Goal: Information Seeking & Learning: Learn about a topic

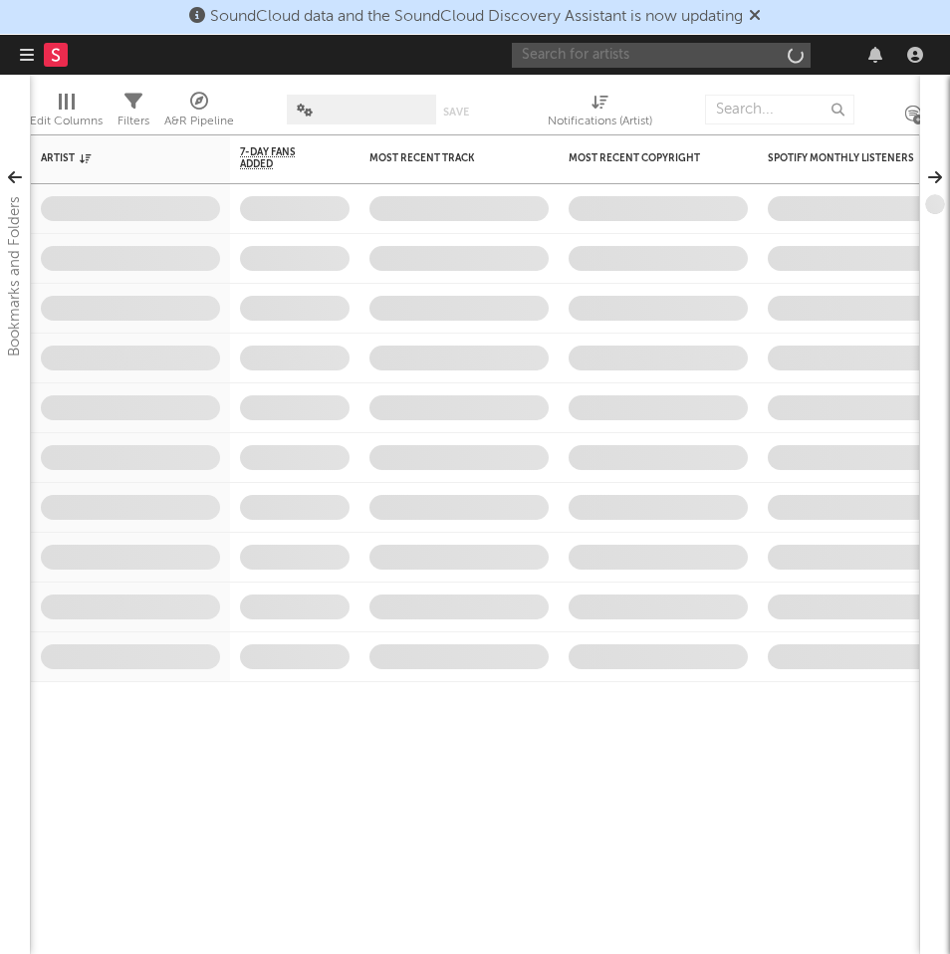
click at [637, 55] on input "text" at bounding box center [661, 55] width 299 height 25
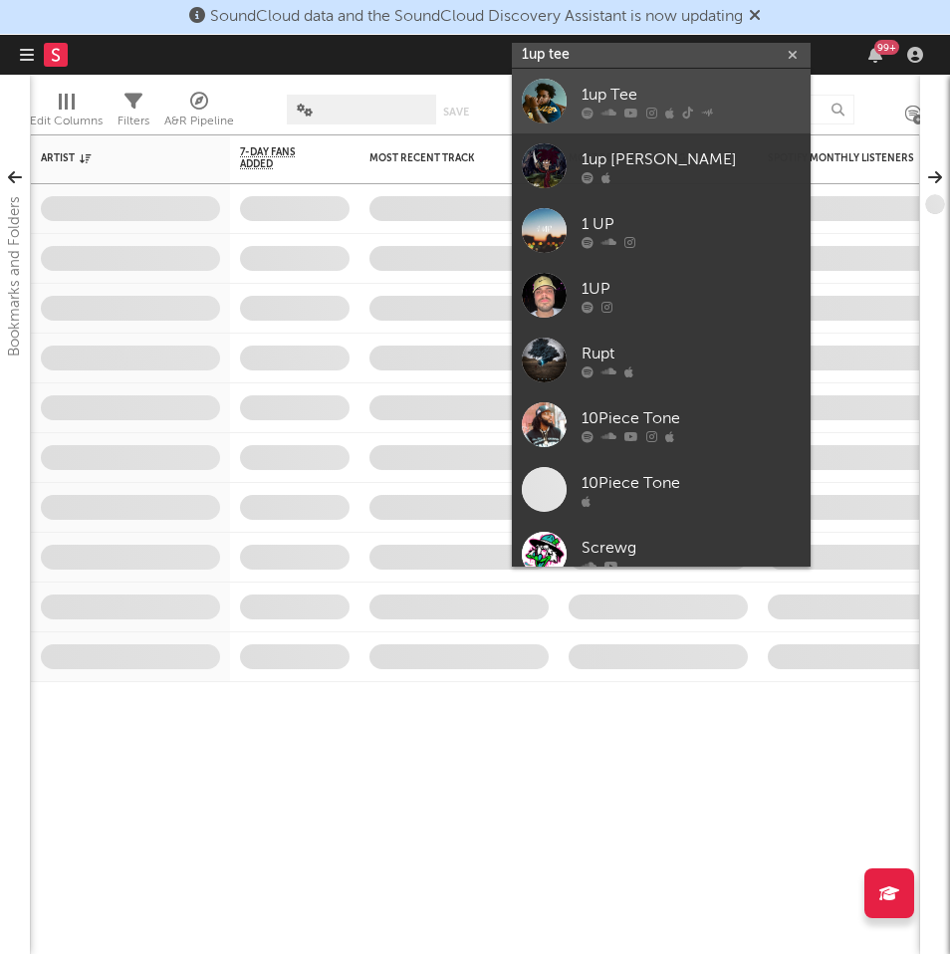
type input "1up tee"
click at [675, 89] on div "1up Tee" at bounding box center [691, 95] width 219 height 24
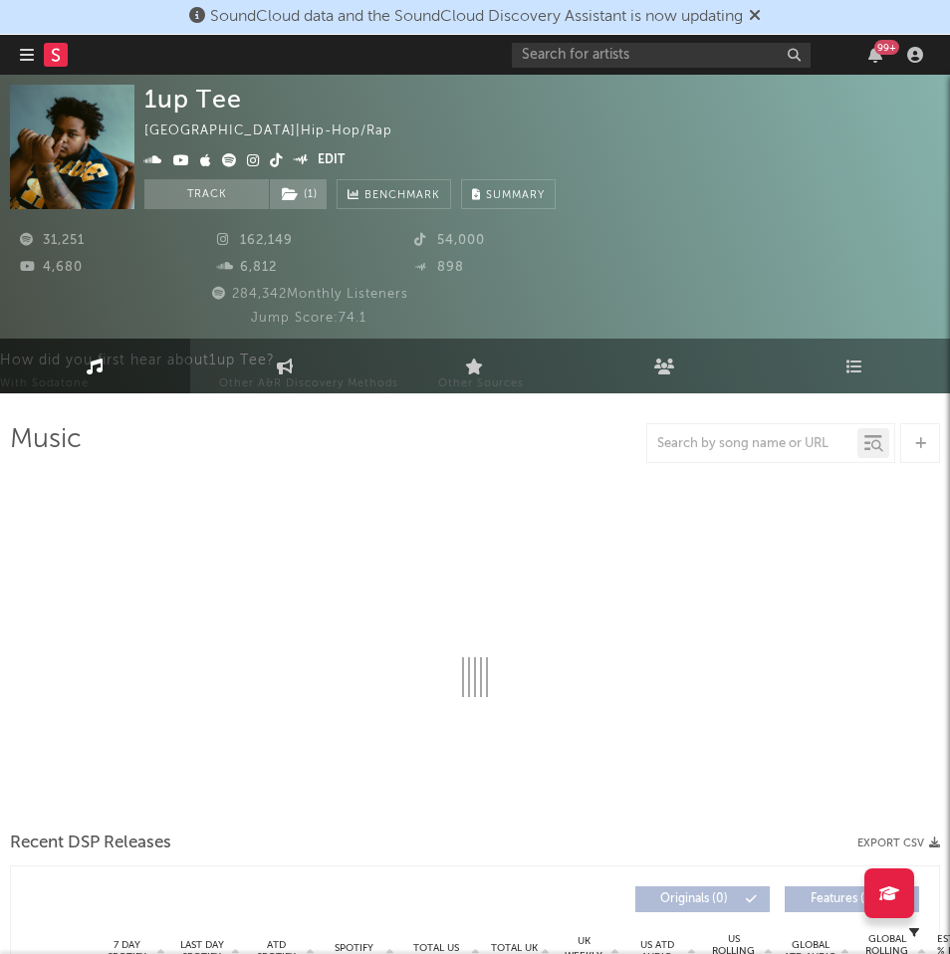
select select "6m"
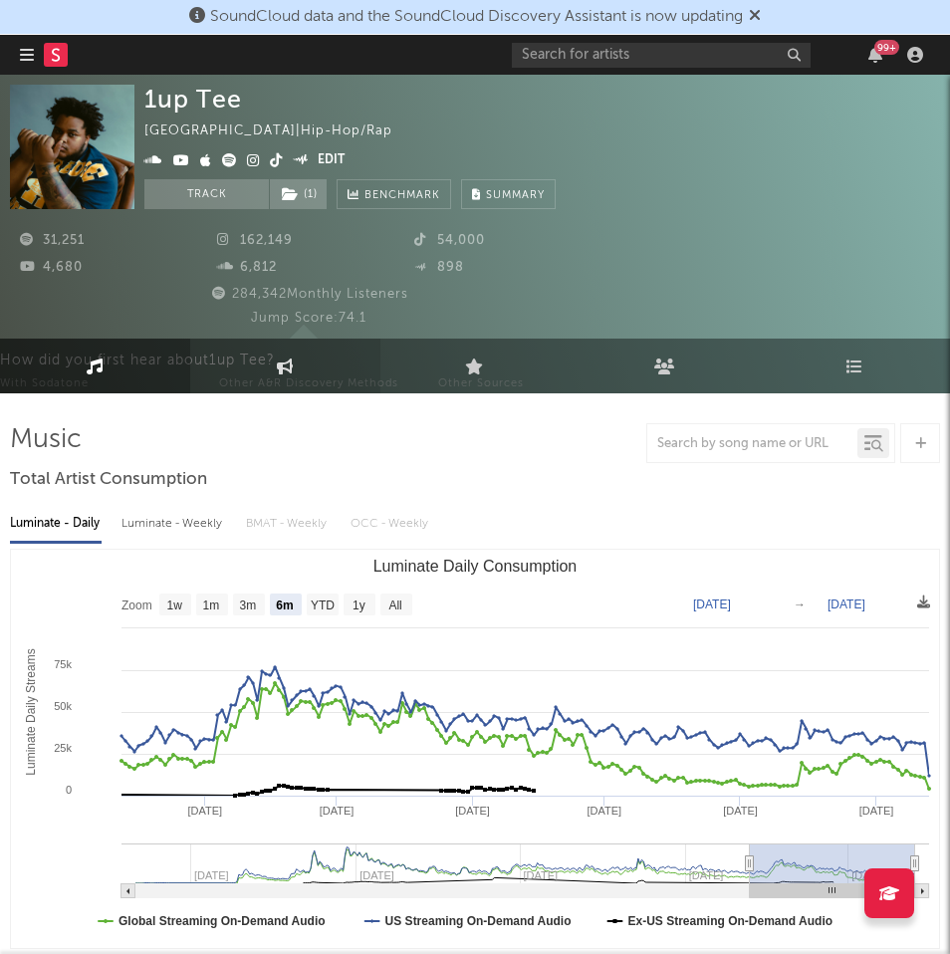
click at [303, 368] on link "Engagement" at bounding box center [285, 366] width 190 height 55
select select "1w"
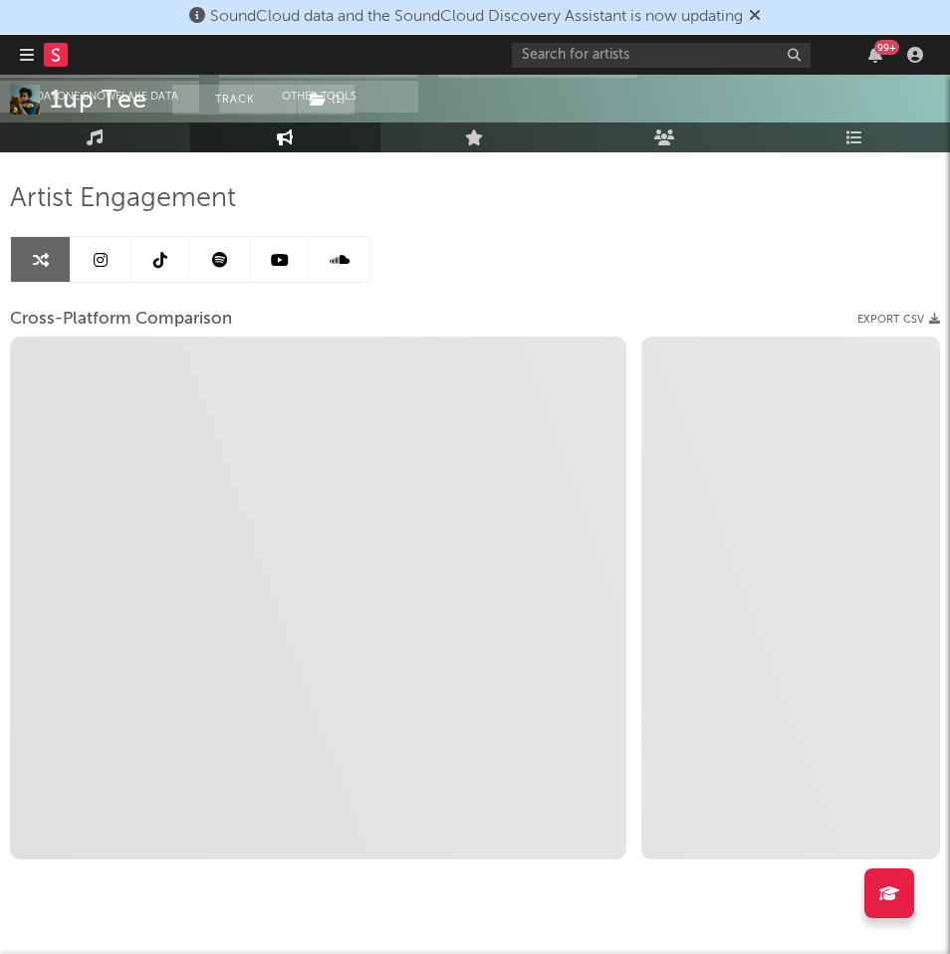
scroll to position [248, 0]
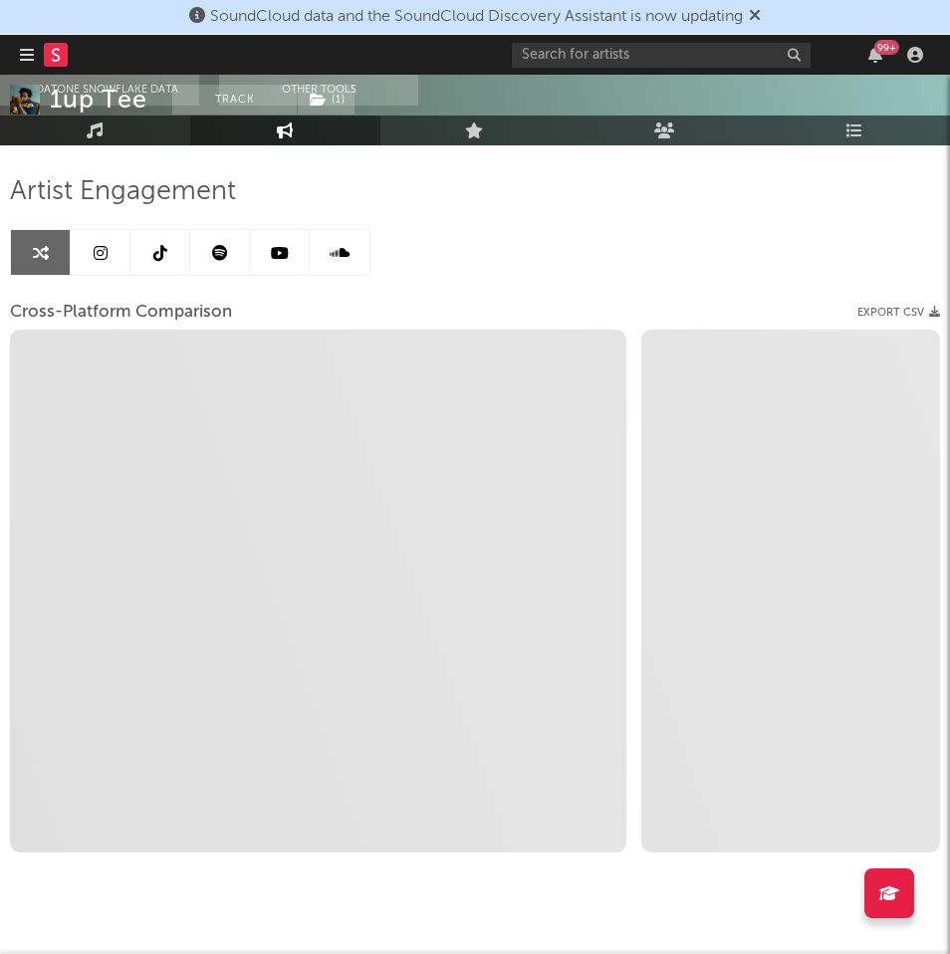
select select "1m"
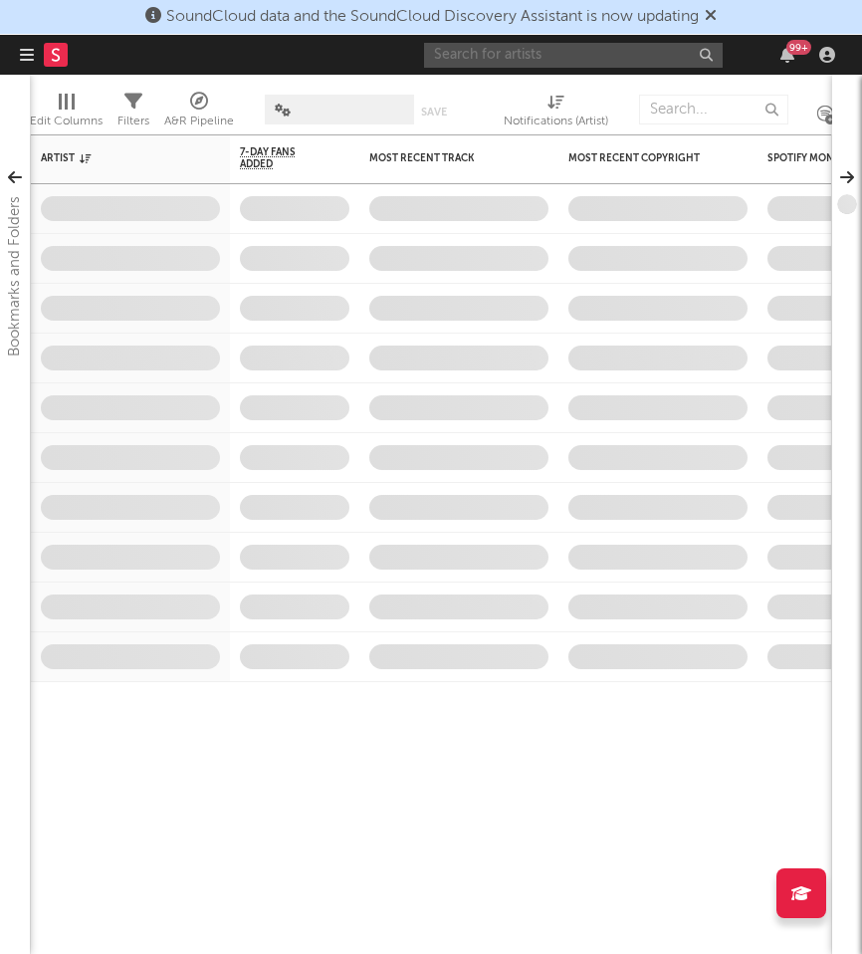
click at [563, 54] on input "text" at bounding box center [573, 55] width 299 height 25
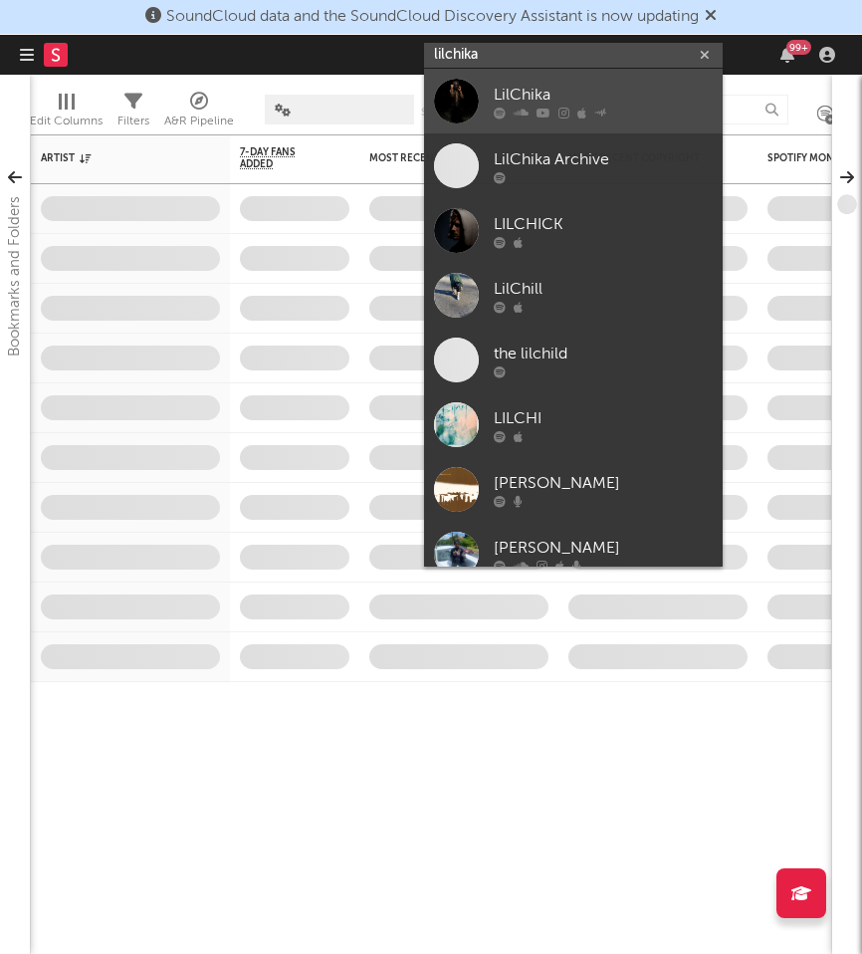
type input "lilchika"
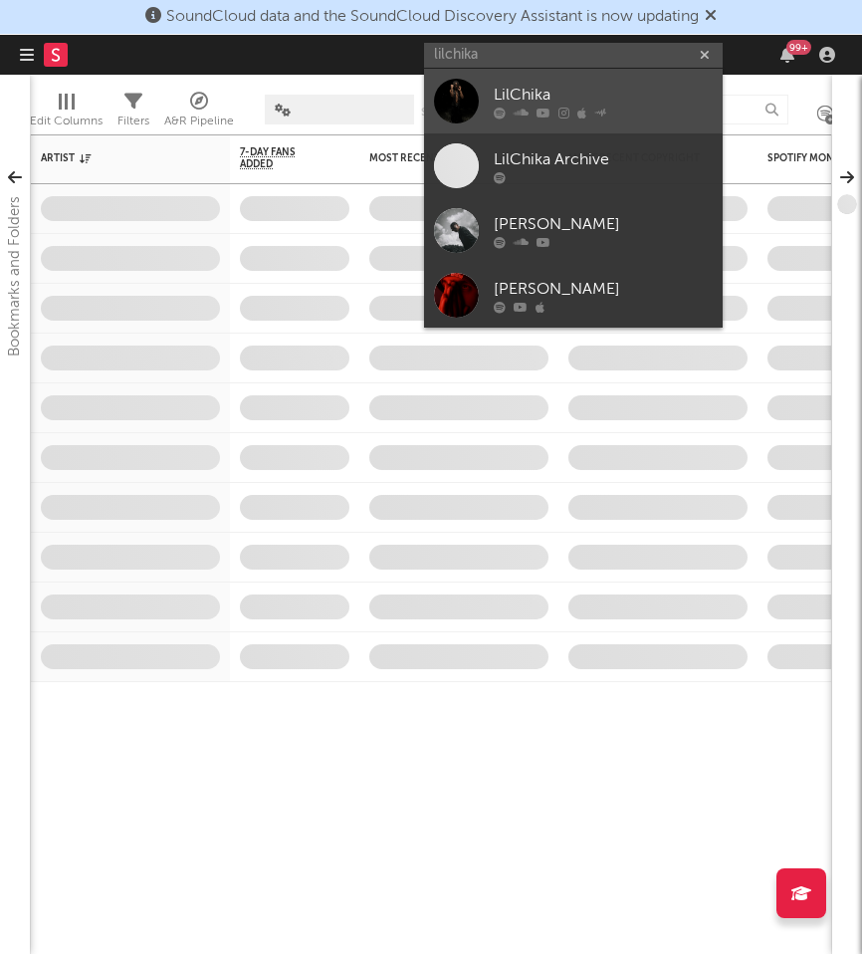
click at [556, 84] on div "LilChika" at bounding box center [603, 95] width 219 height 24
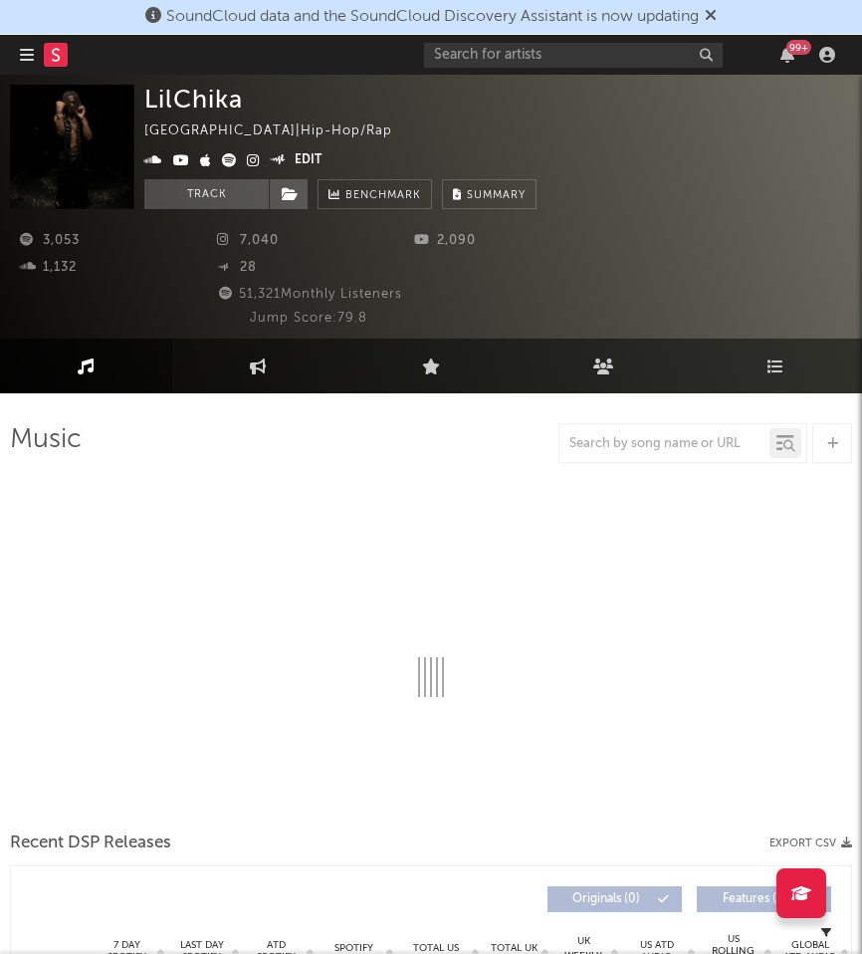
select select "1w"
